Goal: Find specific page/section: Find specific page/section

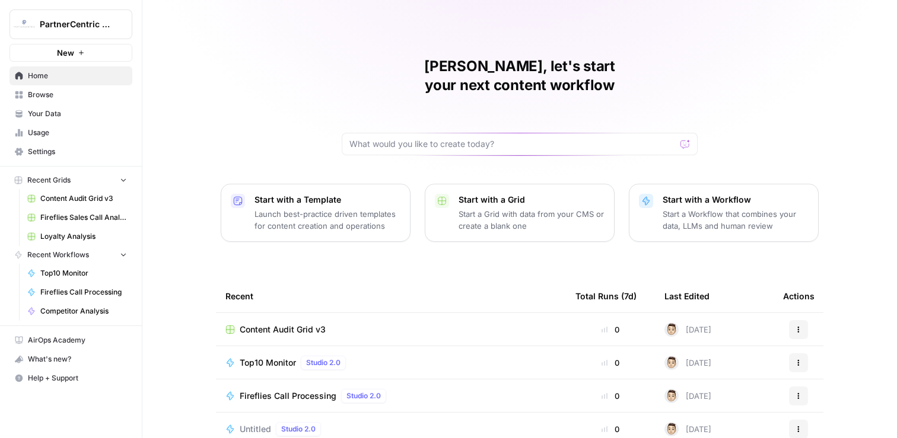
click at [47, 91] on span "Browse" at bounding box center [77, 95] width 99 height 11
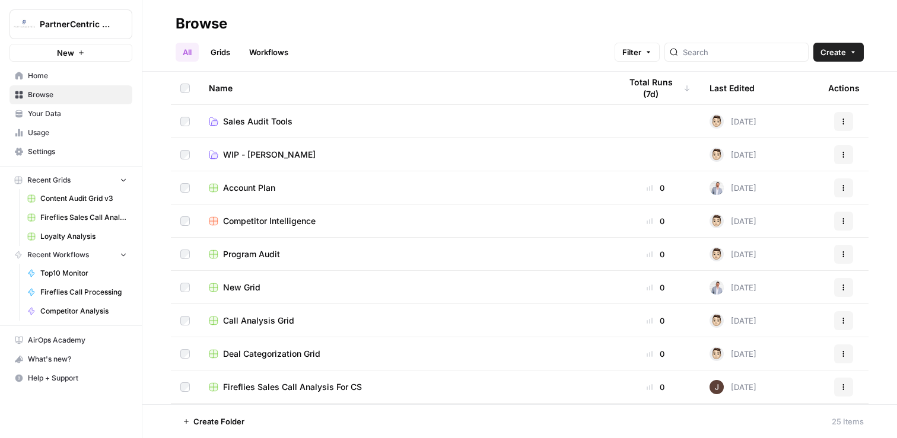
click at [267, 124] on span "Sales Audit Tools" at bounding box center [257, 122] width 69 height 12
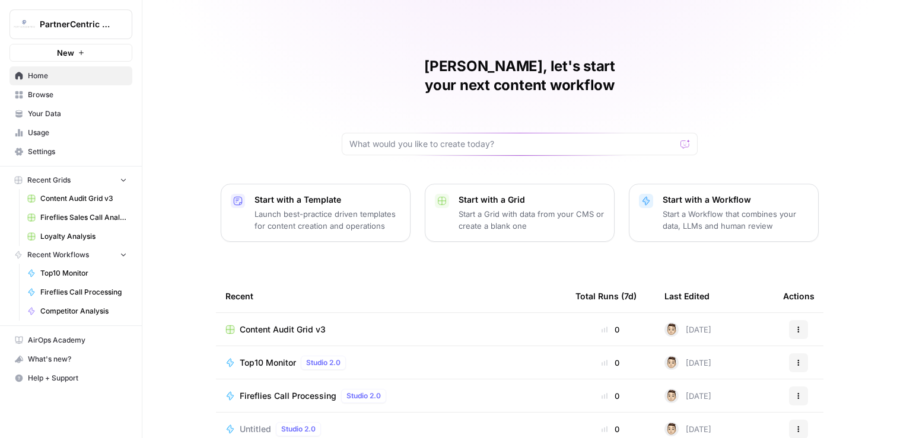
scroll to position [107, 0]
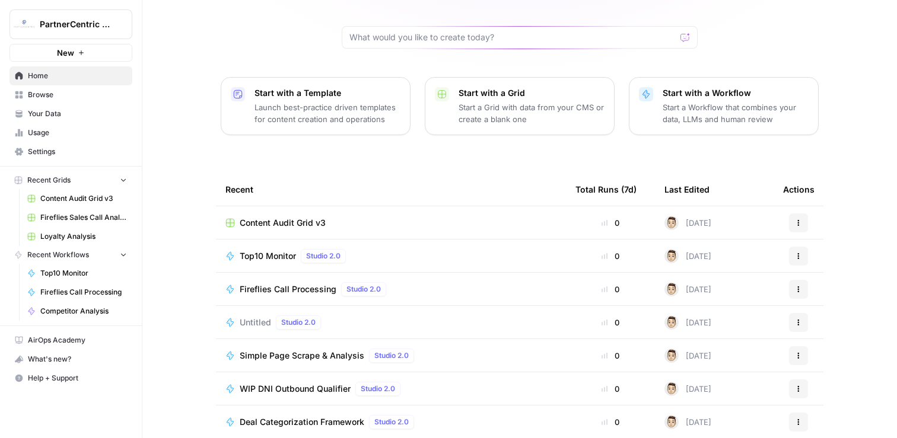
click at [60, 97] on span "Browse" at bounding box center [77, 95] width 99 height 11
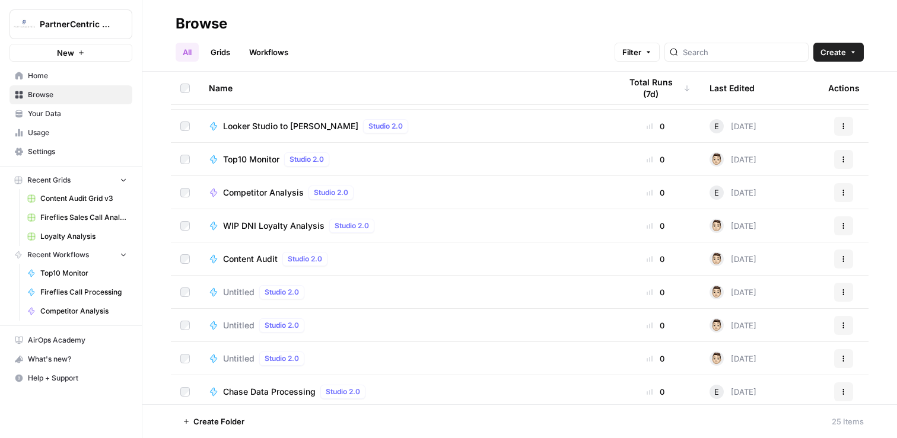
scroll to position [530, 0]
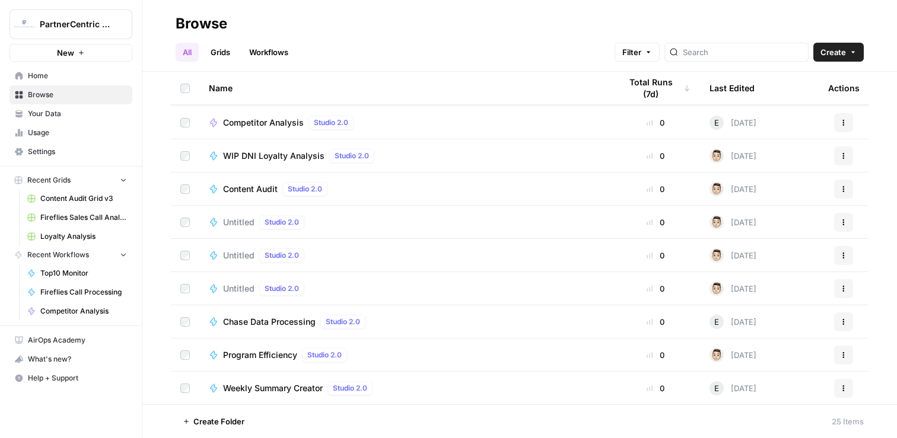
click at [751, 79] on div "Last Edited" at bounding box center [731, 88] width 45 height 33
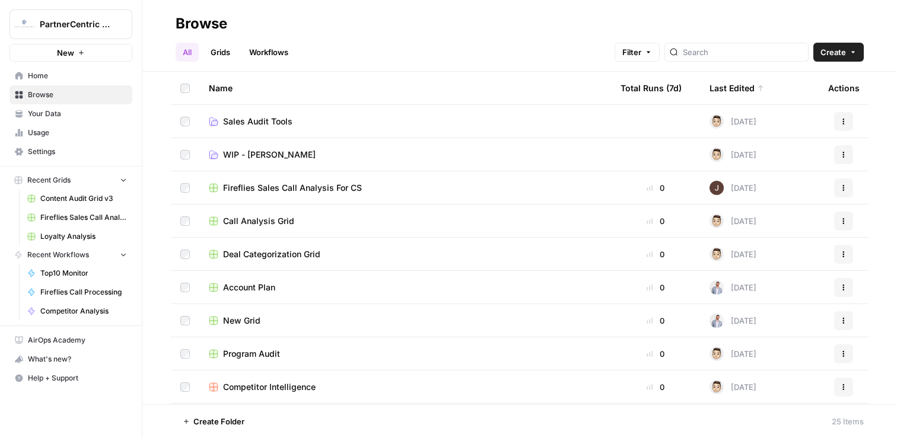
click at [765, 90] on th "Last Edited" at bounding box center [759, 88] width 119 height 33
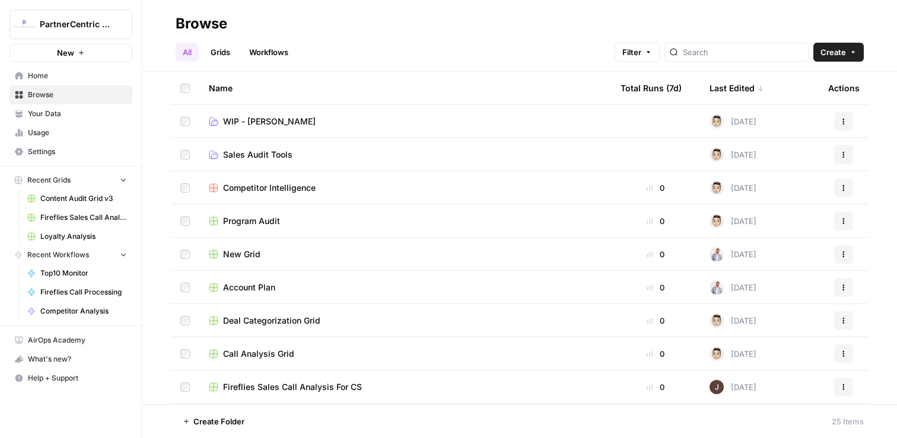
click at [745, 95] on div "Last Edited" at bounding box center [736, 88] width 55 height 33
click at [267, 133] on td "Sales Audit Tools" at bounding box center [405, 121] width 412 height 33
click at [267, 124] on span "Sales Audit Tools" at bounding box center [257, 122] width 69 height 12
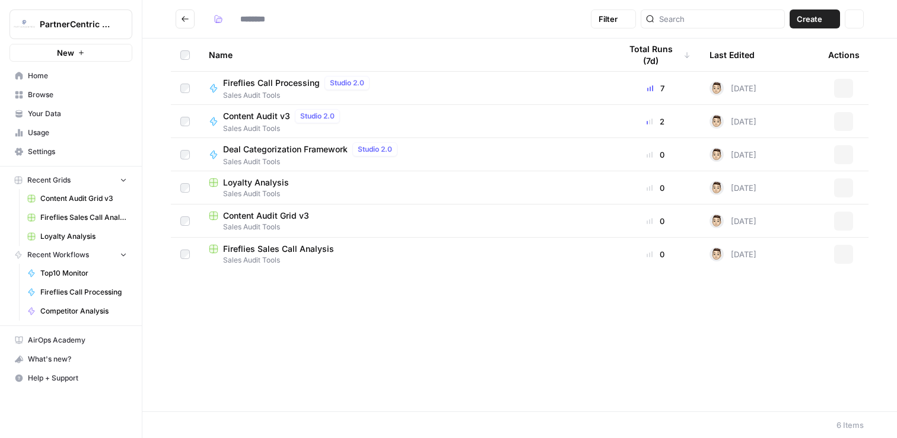
type input "**********"
click at [276, 82] on span "Fireflies Call Processing" at bounding box center [271, 83] width 97 height 12
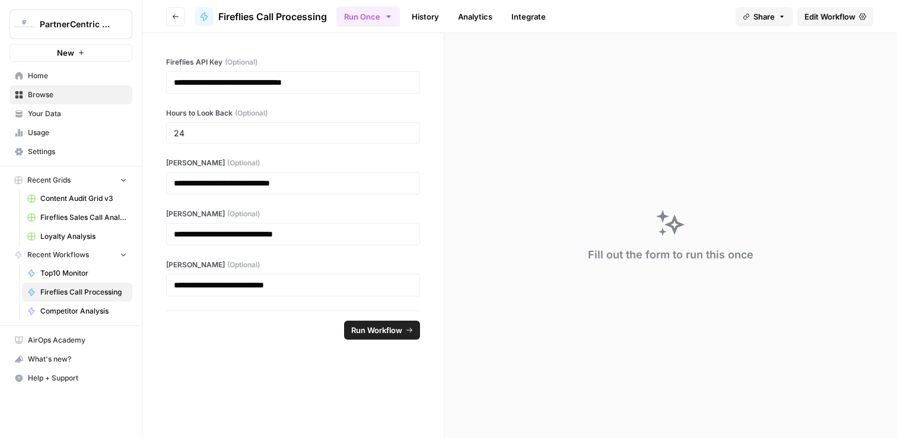
click at [438, 15] on link "History" at bounding box center [425, 16] width 42 height 19
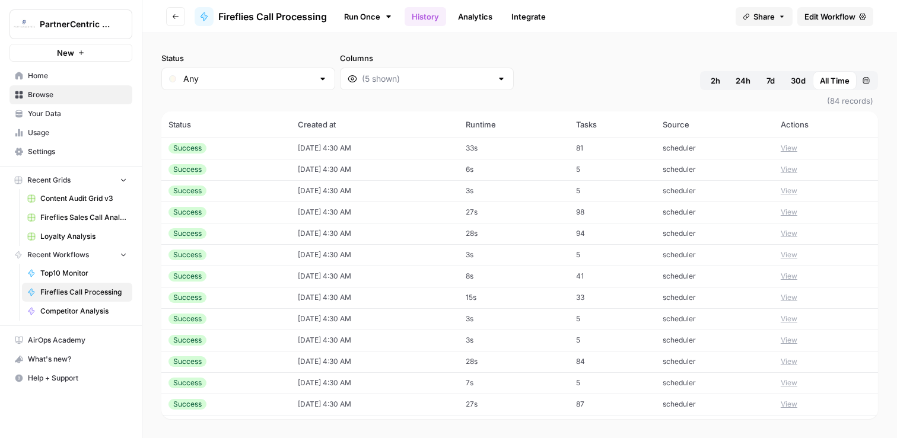
scroll to position [64, 0]
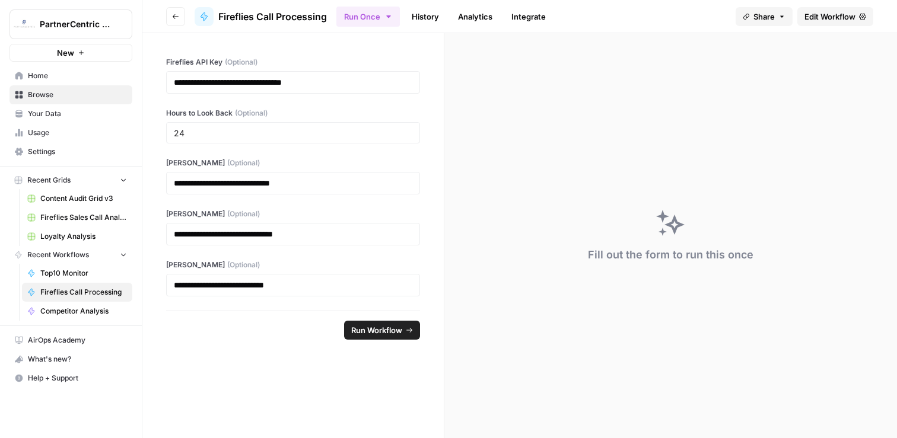
click at [82, 221] on span "Fireflies Sales Call Analysis For CS" at bounding box center [83, 217] width 87 height 11
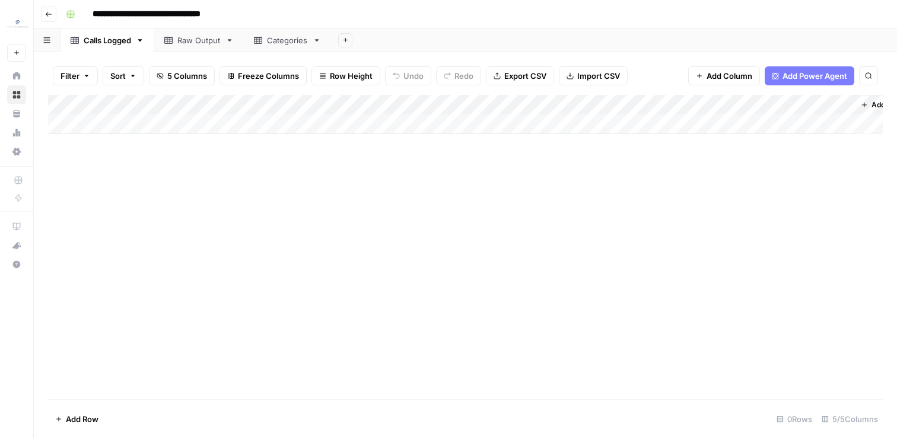
click at [49, 17] on icon "button" at bounding box center [48, 14] width 7 height 7
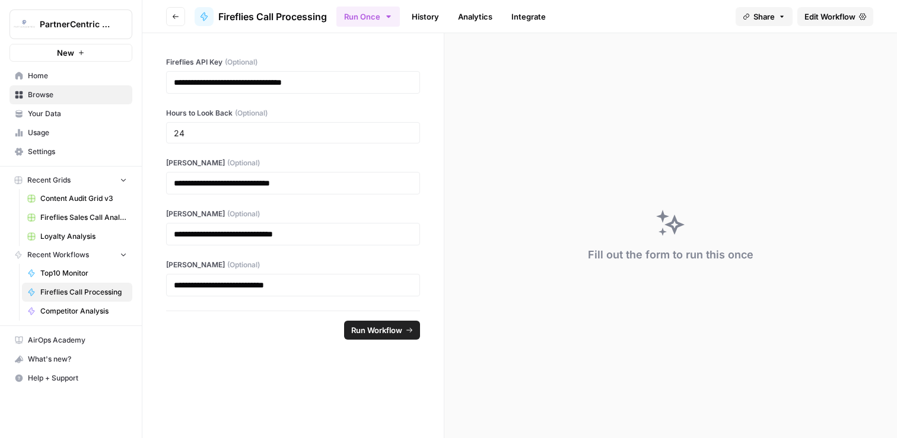
click at [179, 21] on button "Go back" at bounding box center [175, 16] width 19 height 19
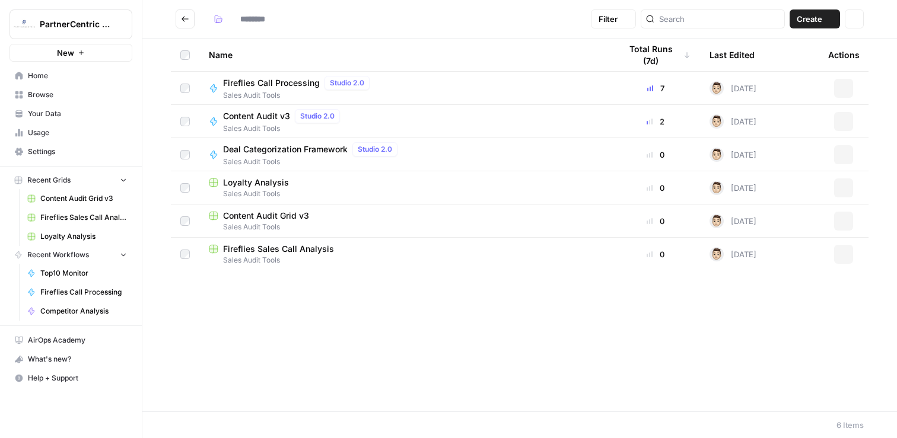
type input "**********"
click at [181, 19] on icon "Go back" at bounding box center [185, 19] width 8 height 8
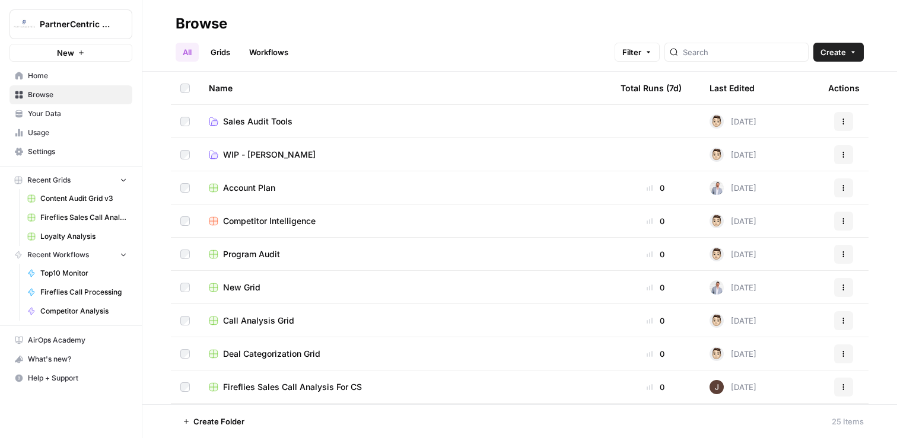
click at [281, 167] on td "WIP - [PERSON_NAME]" at bounding box center [405, 154] width 412 height 33
click at [279, 160] on link "WIP - [PERSON_NAME]" at bounding box center [405, 155] width 393 height 12
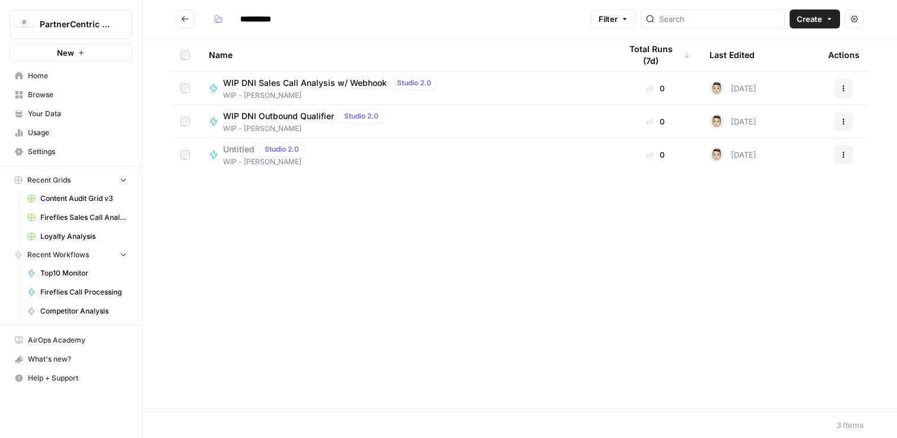
click at [477, 116] on div "WIP DNI Outbound Qualifier Studio 2.0 WIP - [PERSON_NAME]" at bounding box center [405, 121] width 393 height 25
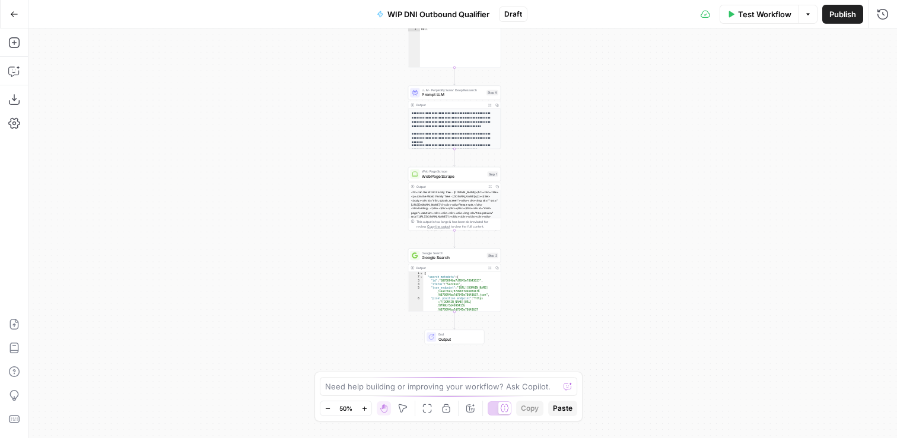
drag, startPoint x: 558, startPoint y: 219, endPoint x: 549, endPoint y: 144, distance: 75.8
click at [549, 144] on div "**********" at bounding box center [462, 233] width 868 height 410
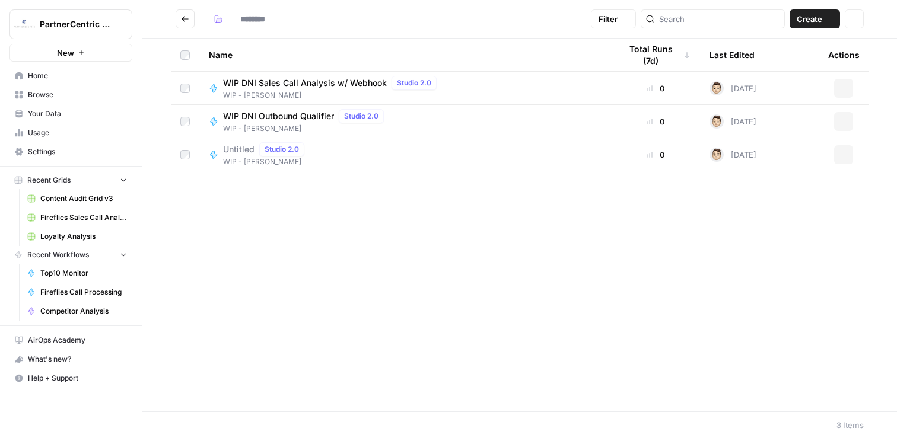
type input "**********"
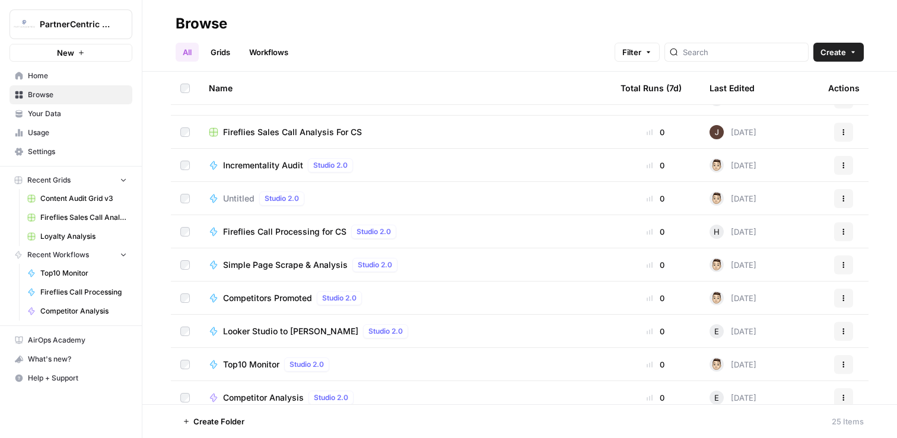
scroll to position [317, 0]
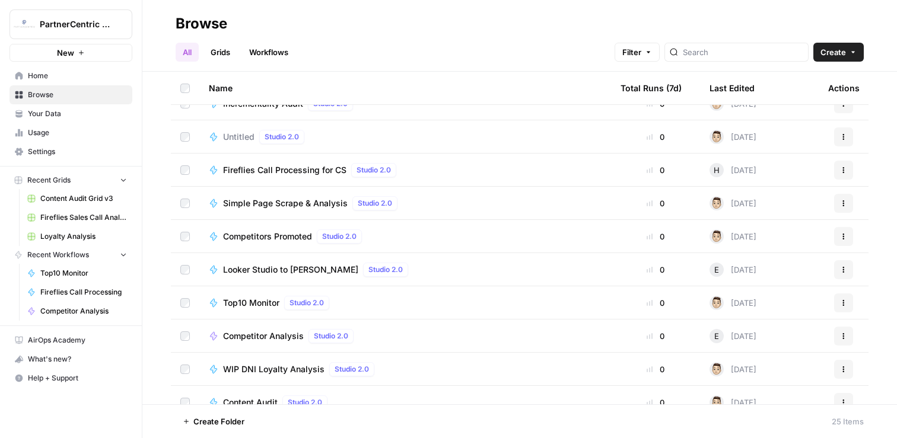
click at [425, 233] on div "Competitors Promoted Studio 2.0" at bounding box center [405, 237] width 393 height 14
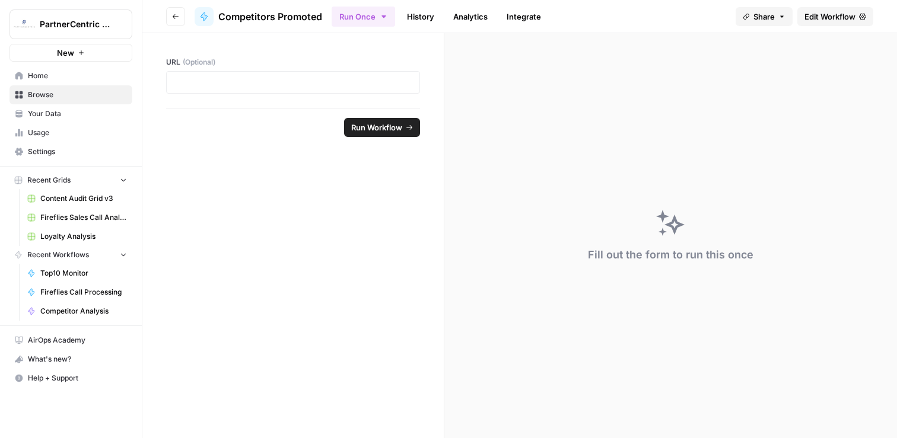
click at [349, 61] on label "URL (Optional)" at bounding box center [293, 62] width 254 height 11
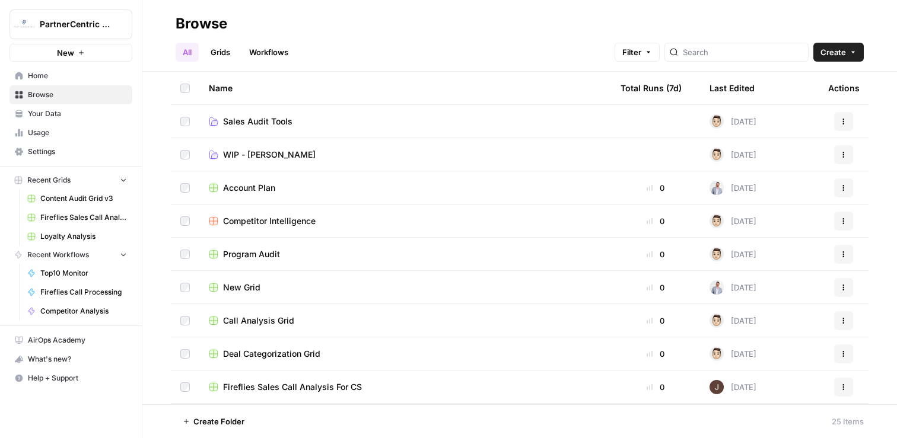
click at [244, 87] on div "Name" at bounding box center [405, 88] width 393 height 33
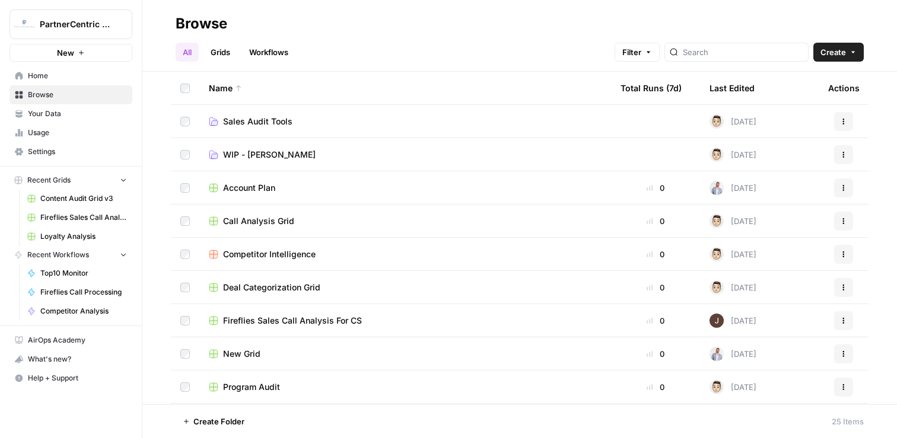
click at [281, 106] on td "Sales Audit Tools" at bounding box center [405, 121] width 412 height 33
click at [281, 111] on td "Sales Audit Tools" at bounding box center [405, 121] width 412 height 33
click at [281, 113] on td "Sales Audit Tools" at bounding box center [405, 121] width 412 height 33
click at [285, 120] on span "Sales Audit Tools" at bounding box center [257, 122] width 69 height 12
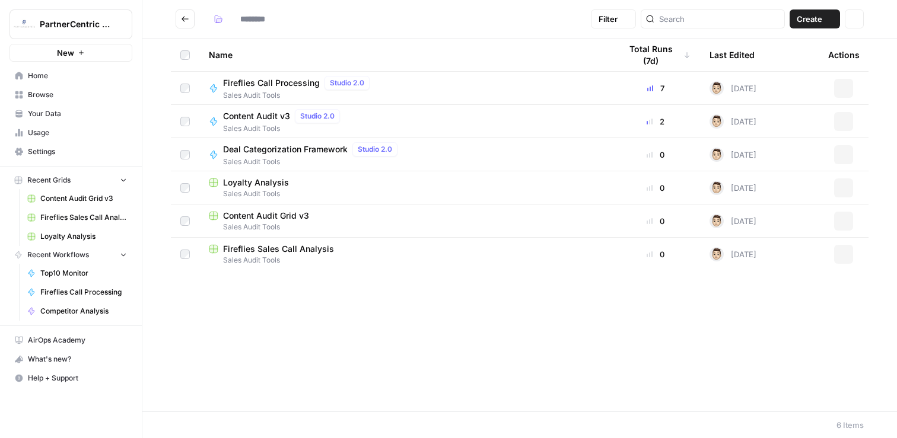
type input "**********"
click at [324, 270] on td "Fireflies Sales Call Analysis Sales Audit Tools" at bounding box center [405, 254] width 412 height 33
click at [327, 252] on span "Fireflies Sales Call Analysis" at bounding box center [278, 249] width 111 height 12
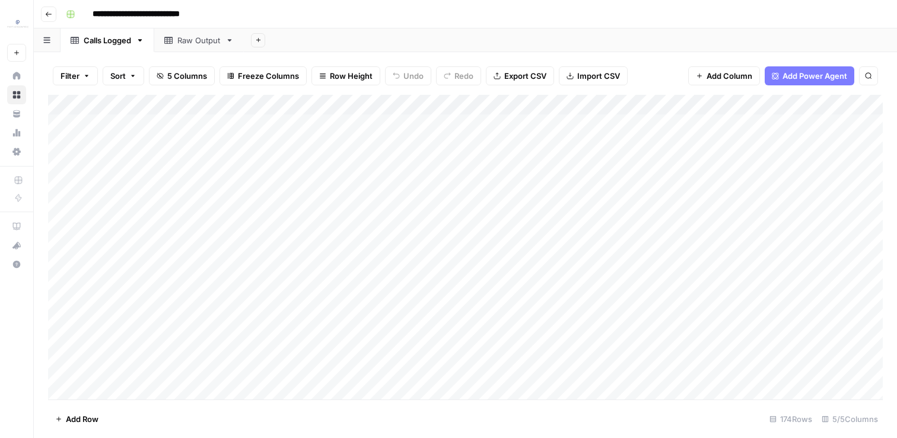
click at [209, 40] on div "Raw Output" at bounding box center [198, 40] width 43 height 12
